Goal: Check status: Check status

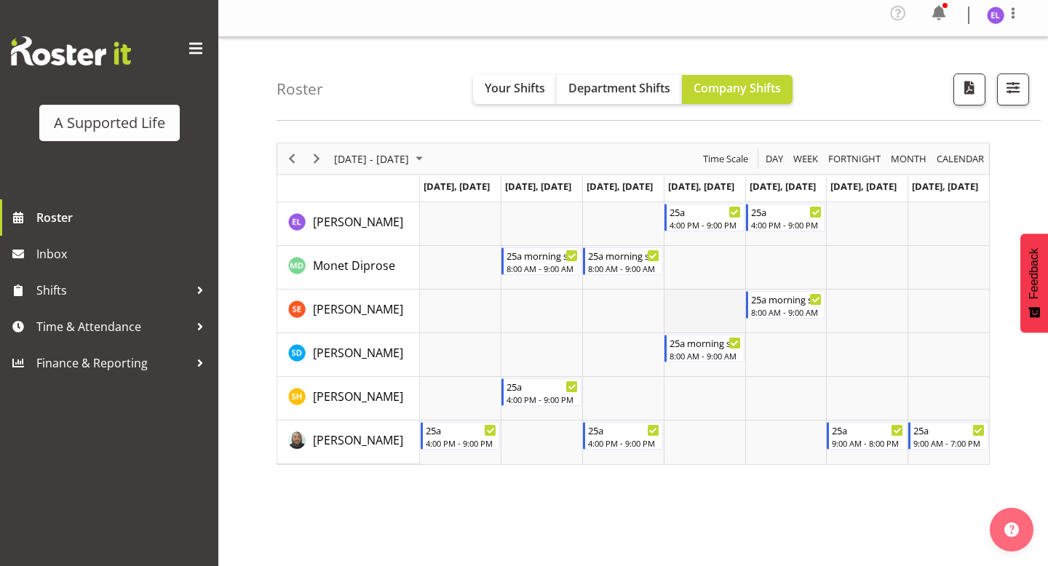
scroll to position [7, 0]
click at [381, 157] on span "[DATE] - [DATE]" at bounding box center [372, 158] width 78 height 18
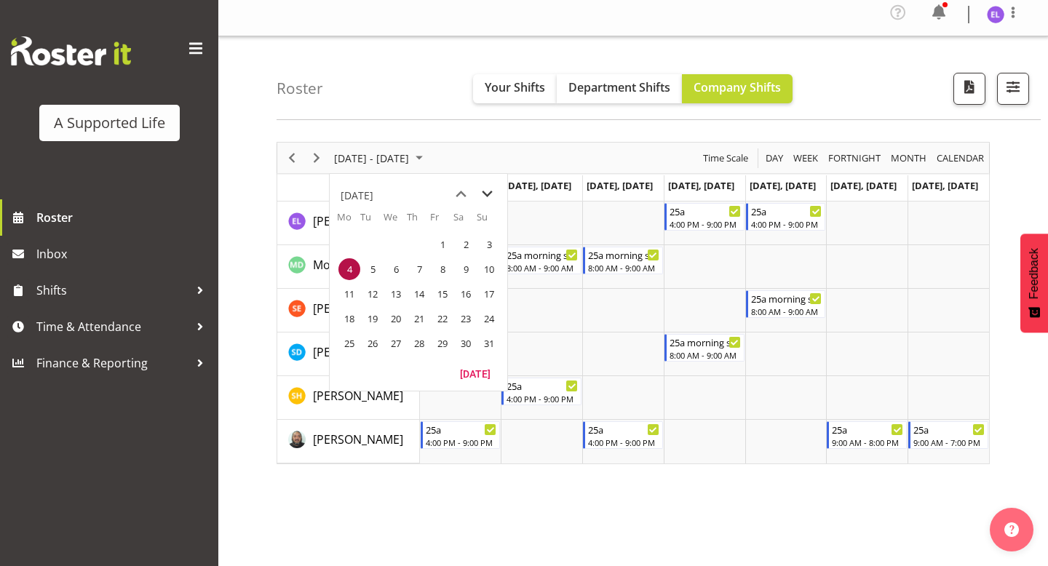
click at [481, 191] on span "next month" at bounding box center [487, 194] width 25 height 26
click at [345, 242] on span "1" at bounding box center [350, 245] width 22 height 22
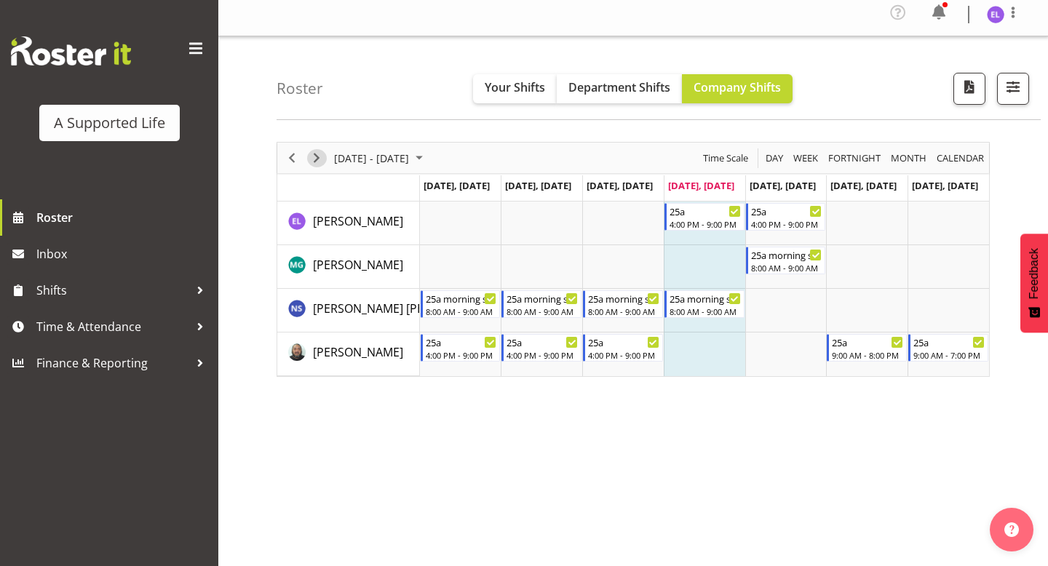
click at [323, 151] on span "Next" at bounding box center [316, 158] width 17 height 18
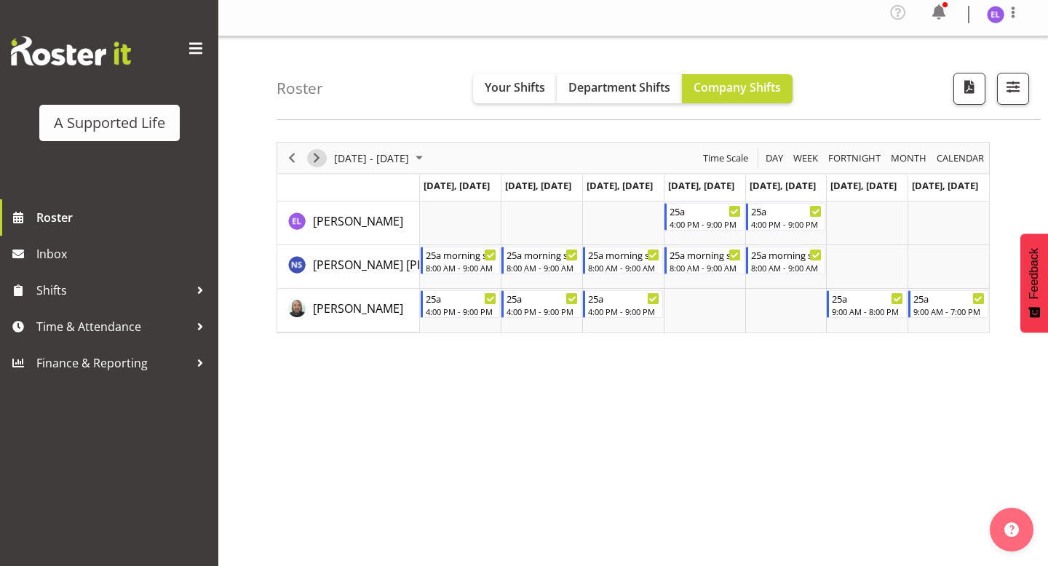
click at [316, 154] on span "Next" at bounding box center [316, 158] width 17 height 18
click at [317, 156] on span "Next" at bounding box center [316, 158] width 17 height 18
click at [996, 25] on div at bounding box center [1004, 15] width 35 height 22
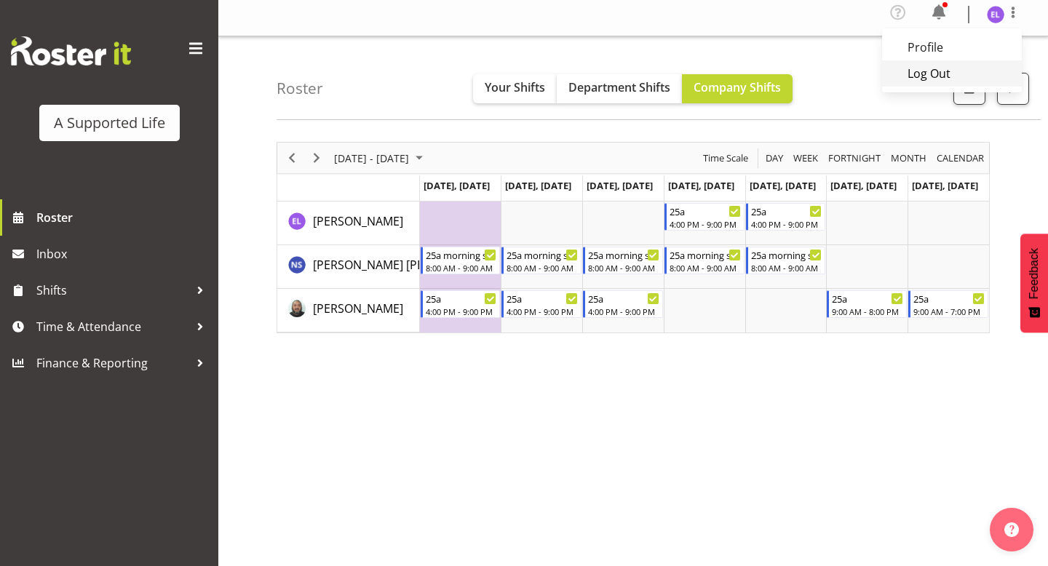
click at [929, 72] on link "Log Out" at bounding box center [952, 73] width 140 height 26
